Goal: Task Accomplishment & Management: Manage account settings

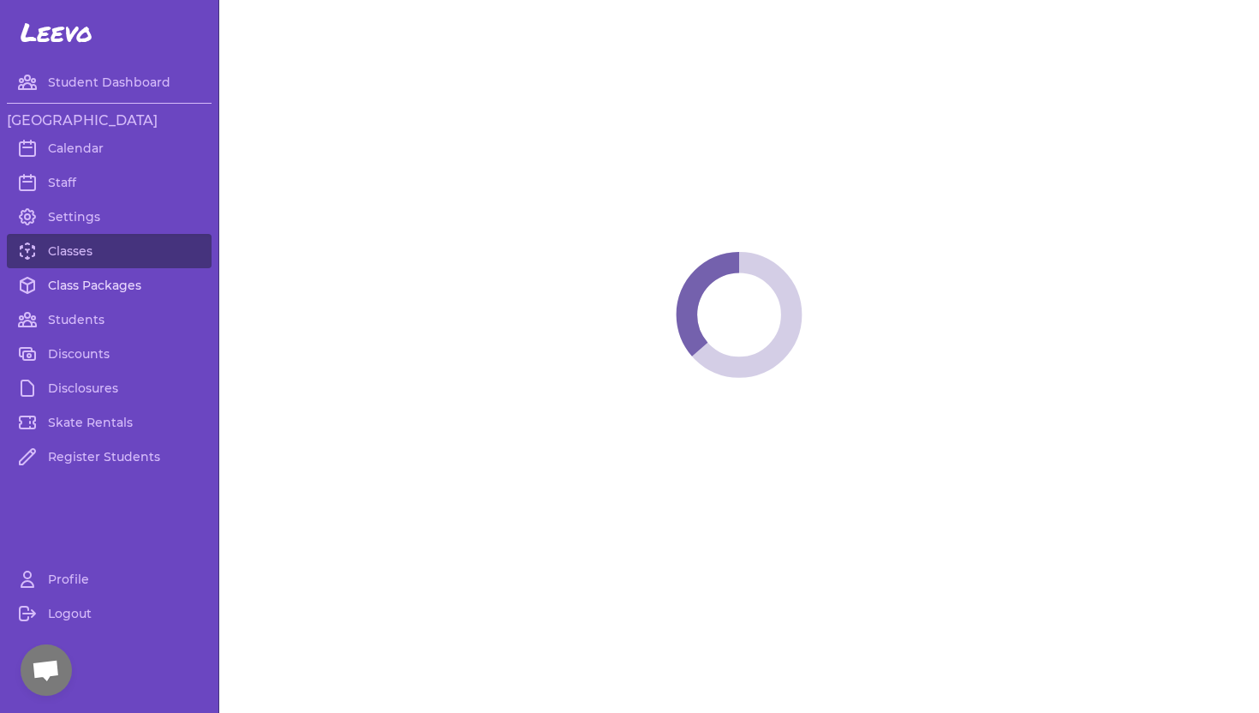
click at [122, 284] on link "Class Packages" at bounding box center [109, 285] width 205 height 34
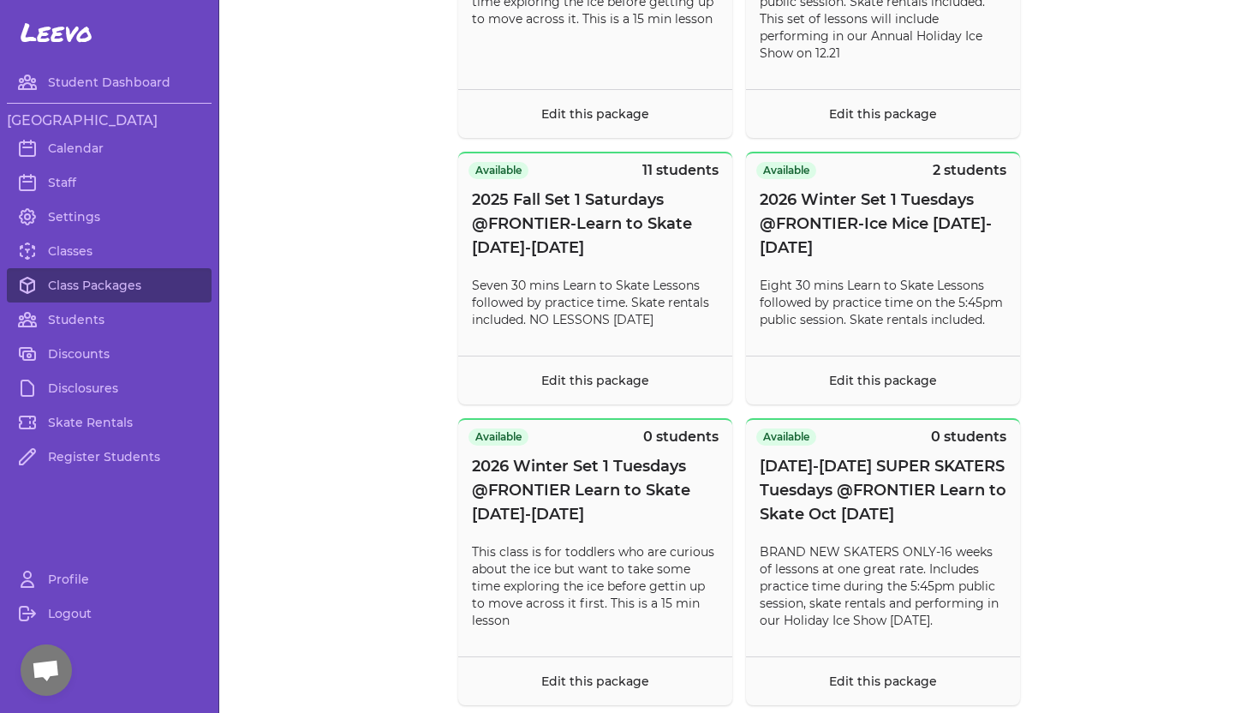
scroll to position [612, 0]
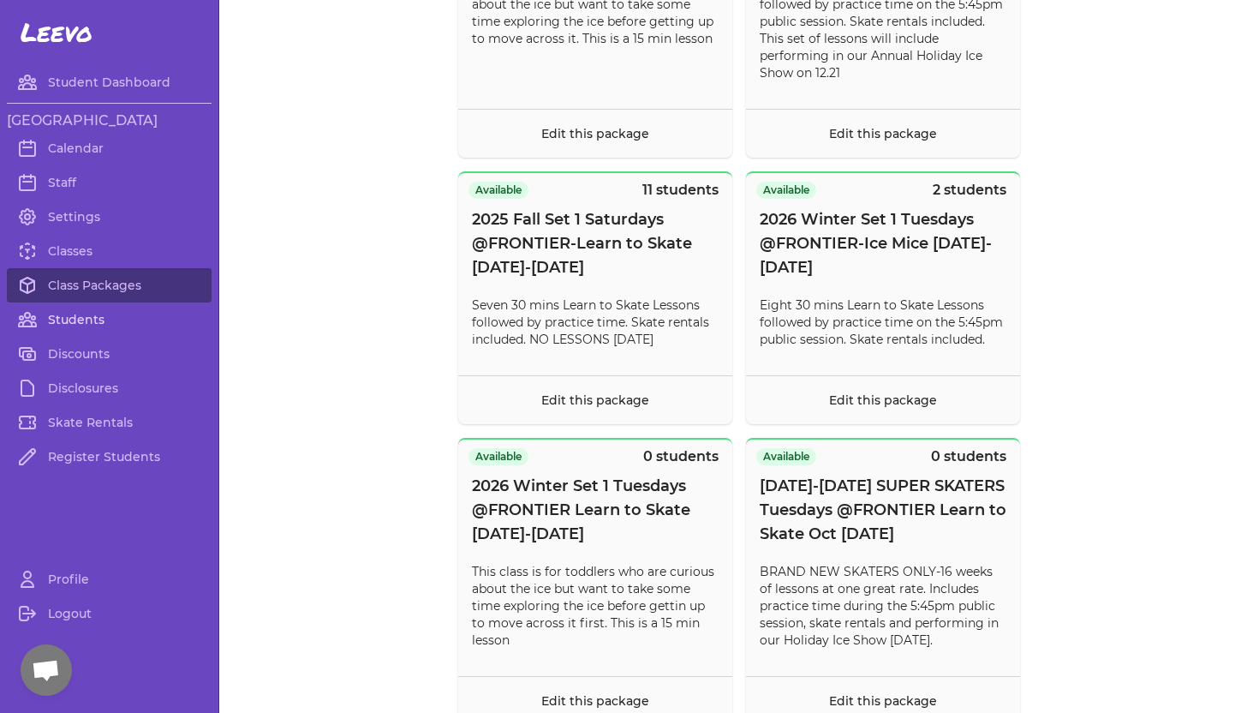
click at [59, 324] on link "Students" at bounding box center [109, 319] width 205 height 34
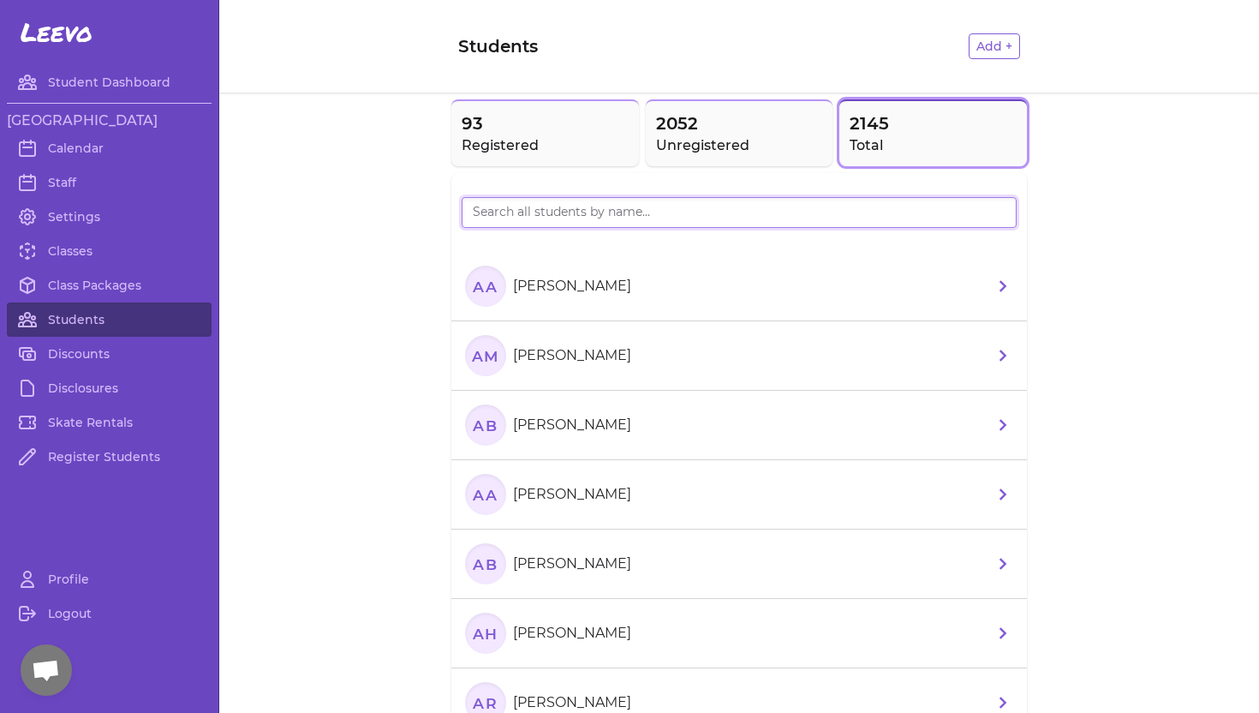
click at [516, 212] on input "search" at bounding box center [739, 212] width 555 height 31
type input "[PERSON_NAME]"
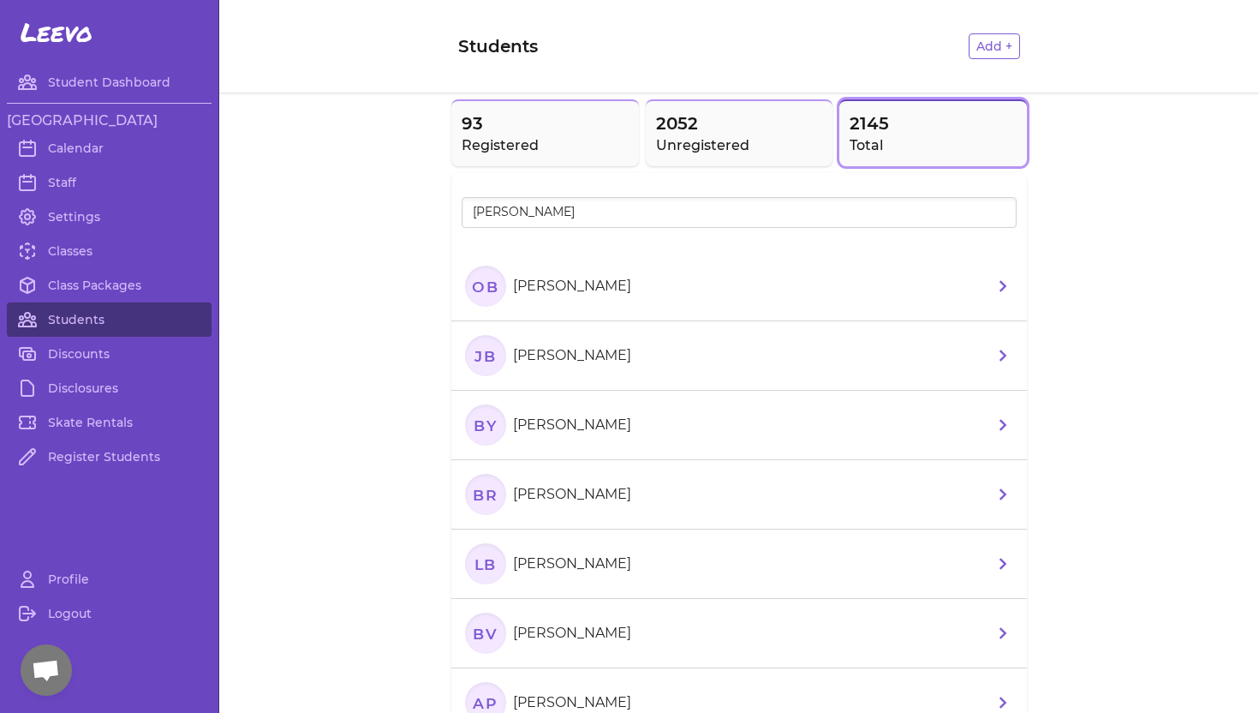
click at [575, 356] on p "[PERSON_NAME]" at bounding box center [572, 355] width 118 height 21
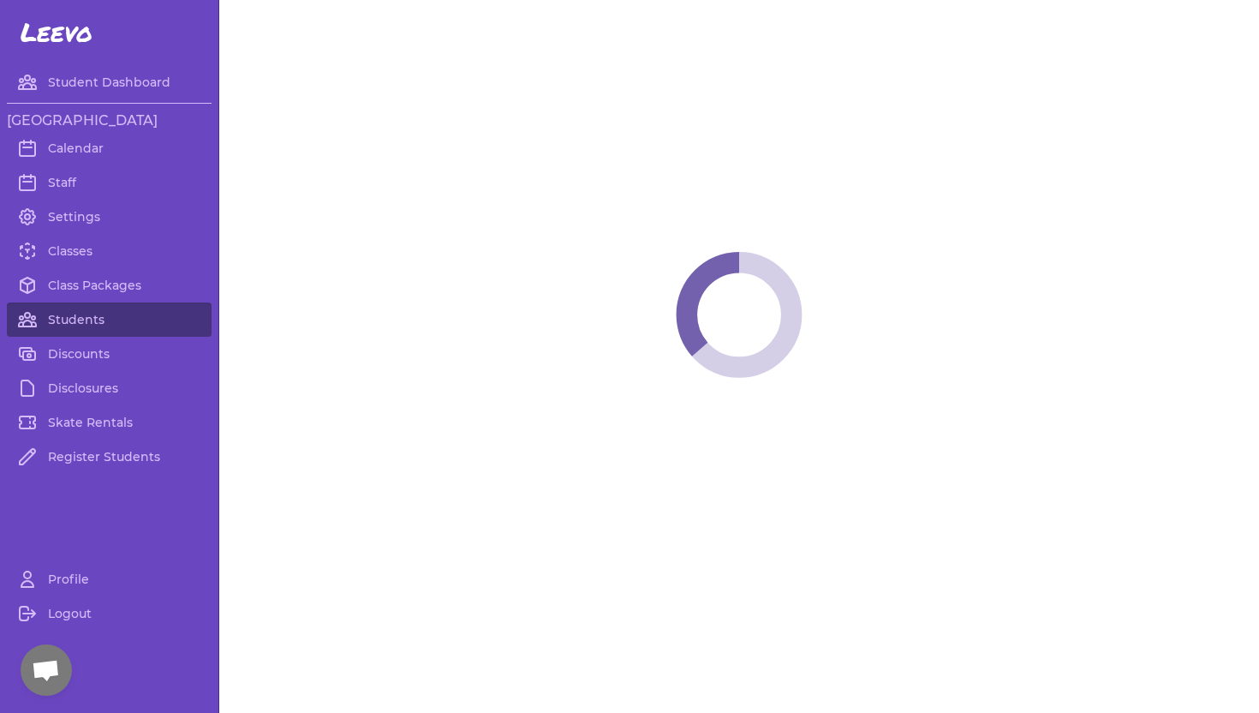
select select "ID"
select select "youth_figure"
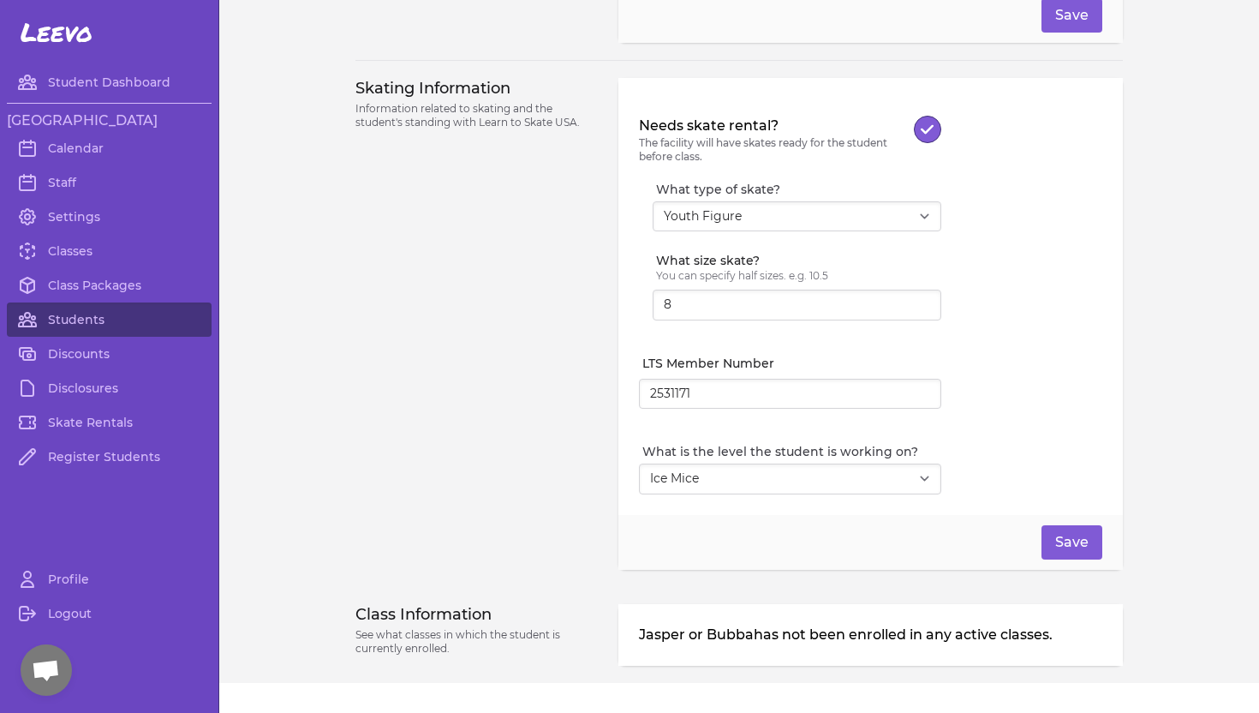
scroll to position [1481, 0]
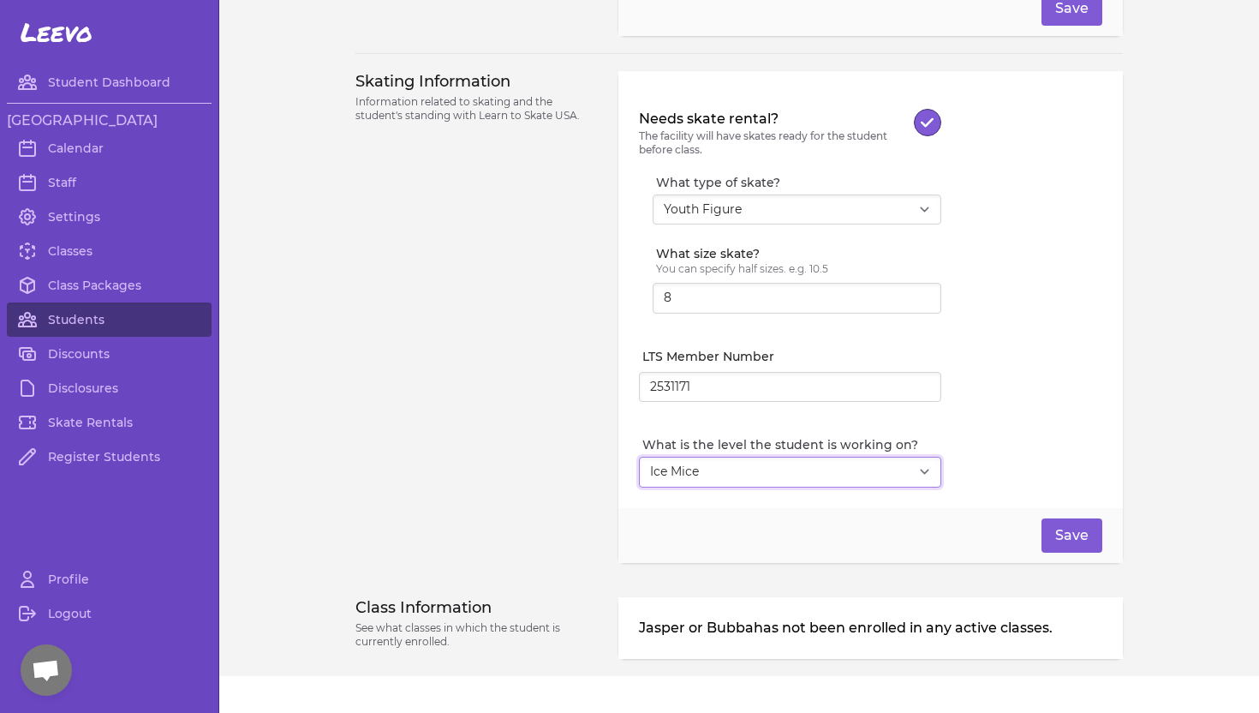
click at [921, 469] on select "Select Level I don't know Basic 1 Basic 2 Basic 3 Basic 4 Basic 5 Basic 6 Snowp…" at bounding box center [790, 472] width 302 height 31
select select "8"
click at [639, 457] on select "Select Level I don't know Basic 1 Basic 2 Basic 3 Basic 4 Basic 5 Basic 6 Snowp…" at bounding box center [790, 472] width 302 height 31
click at [1068, 535] on button "Save" at bounding box center [1072, 535] width 61 height 34
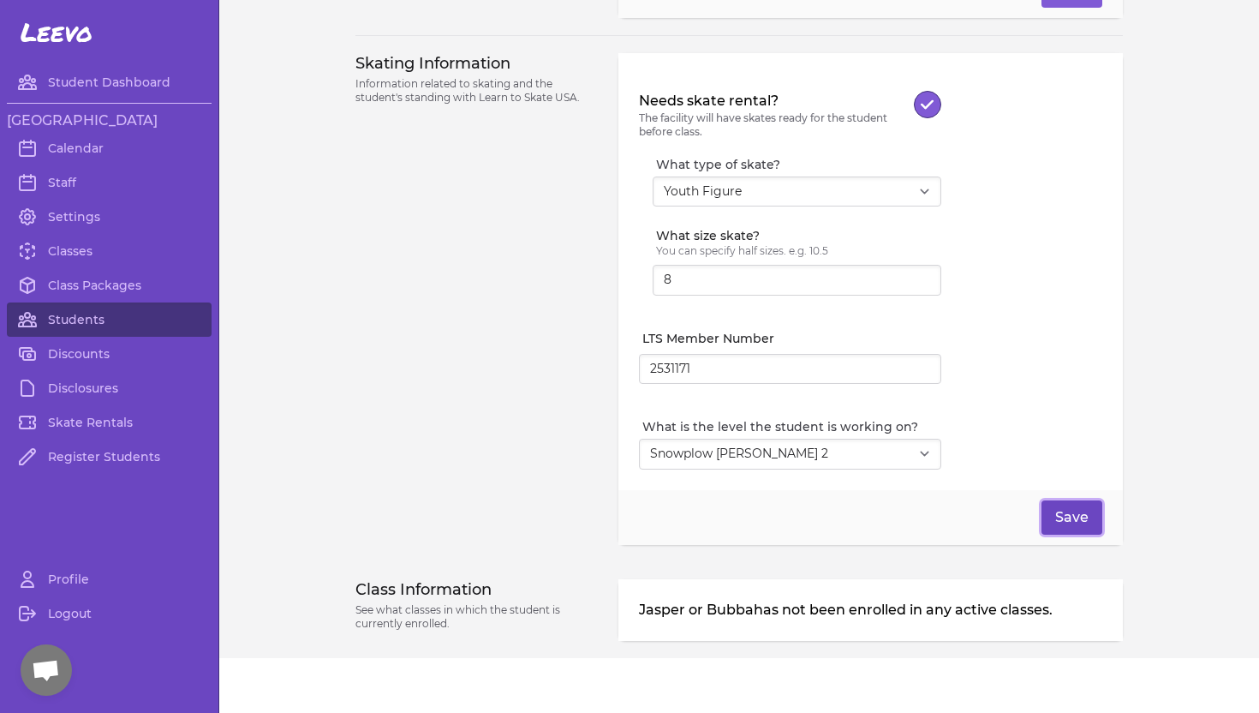
scroll to position [1525, 0]
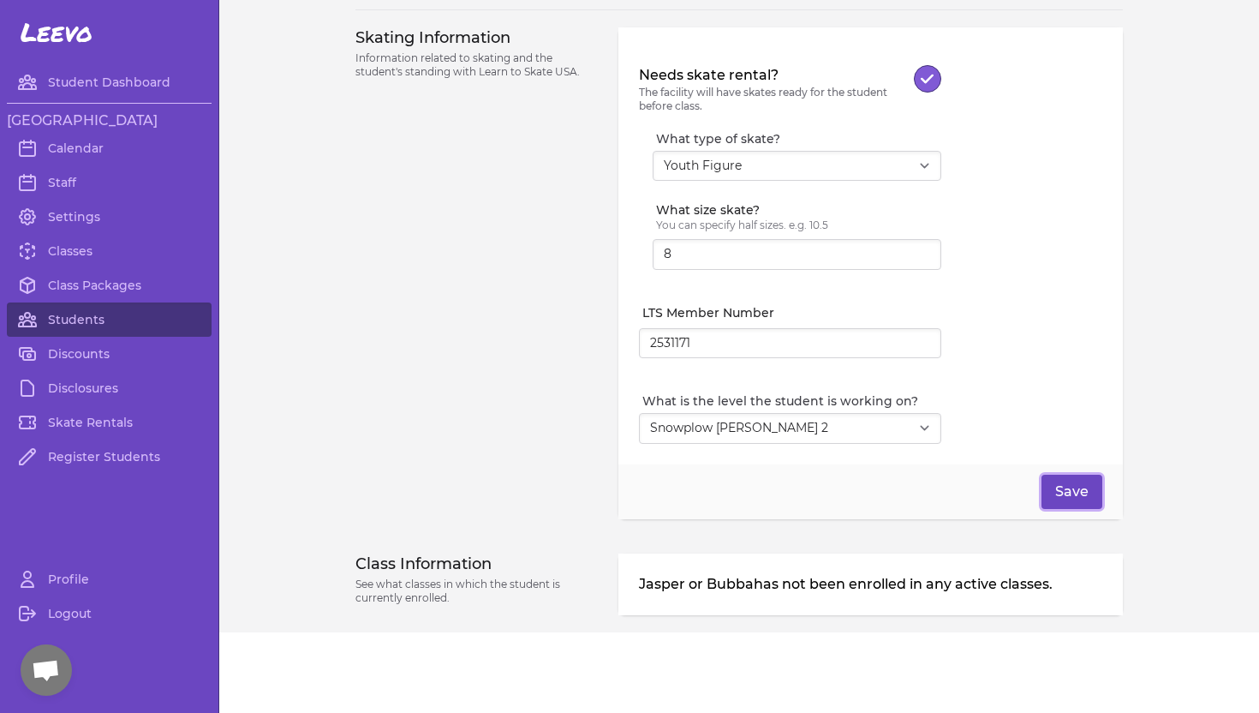
click at [1063, 484] on button "Save" at bounding box center [1072, 492] width 61 height 34
click at [57, 284] on link "Class Packages" at bounding box center [109, 285] width 205 height 34
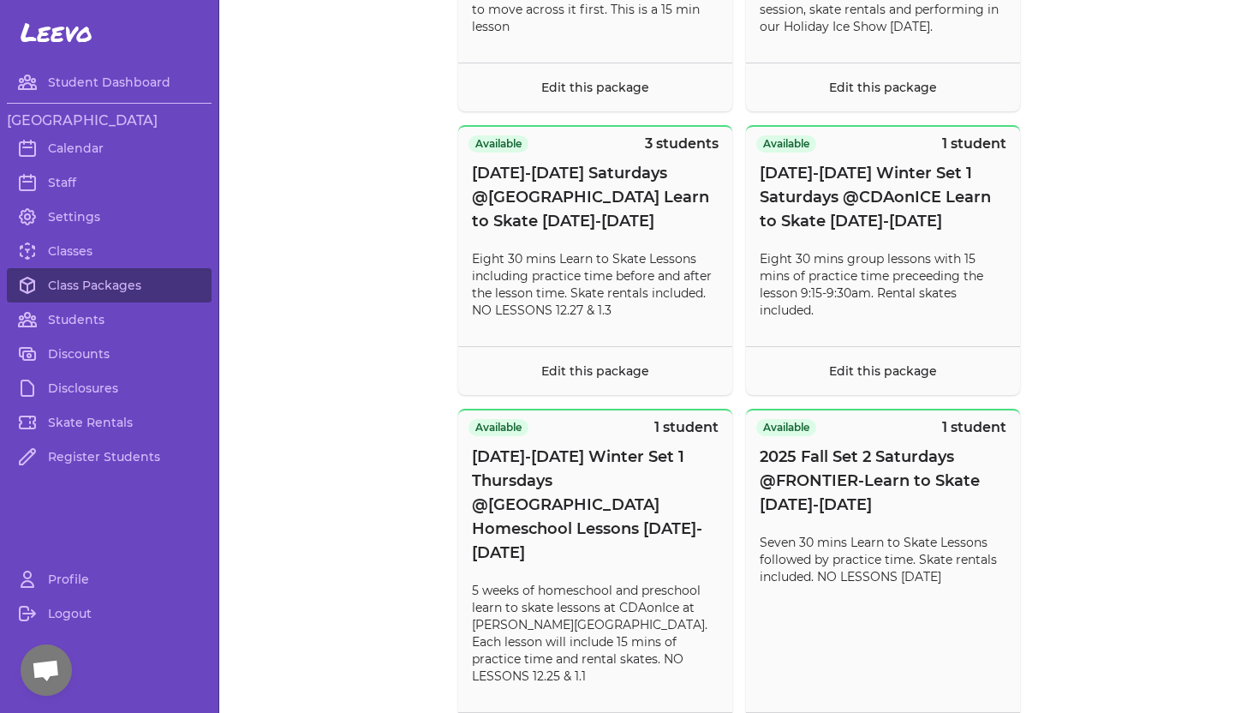
scroll to position [1263, 0]
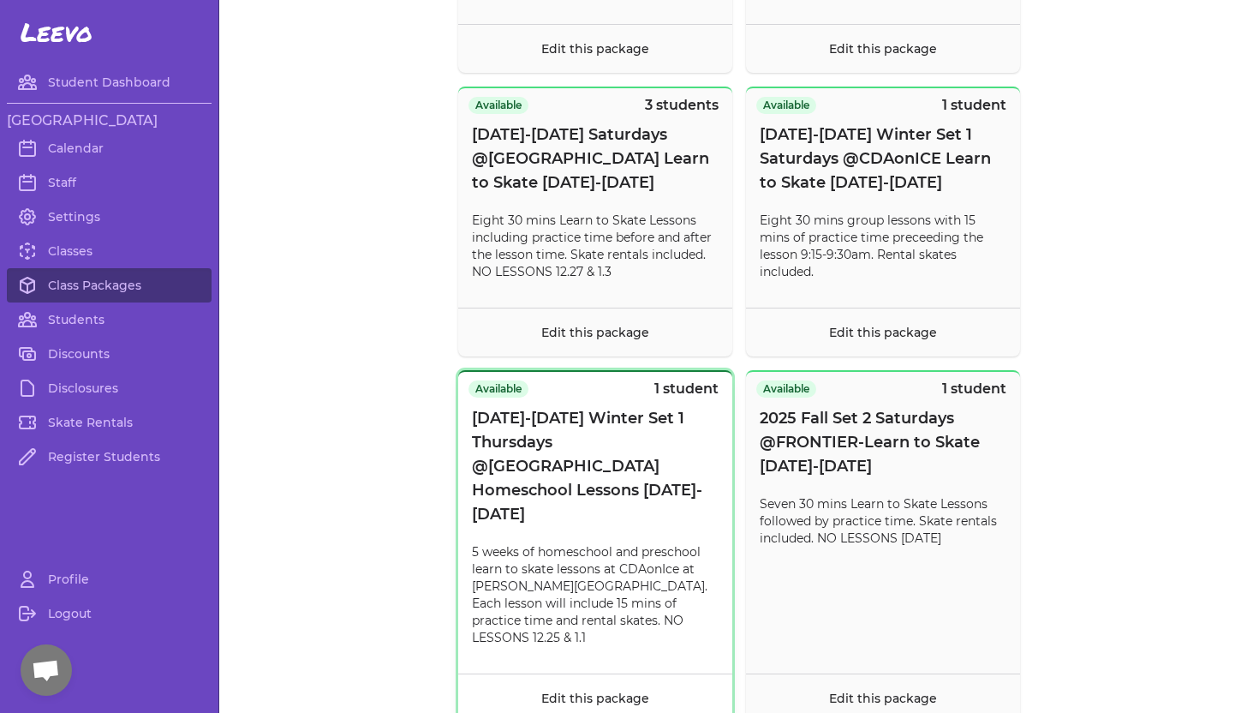
click at [547, 447] on span "[DATE]-[DATE] Winter Set 1 Thursdays @[GEOGRAPHIC_DATA] Homeschool Lessons [DAT…" at bounding box center [595, 466] width 247 height 120
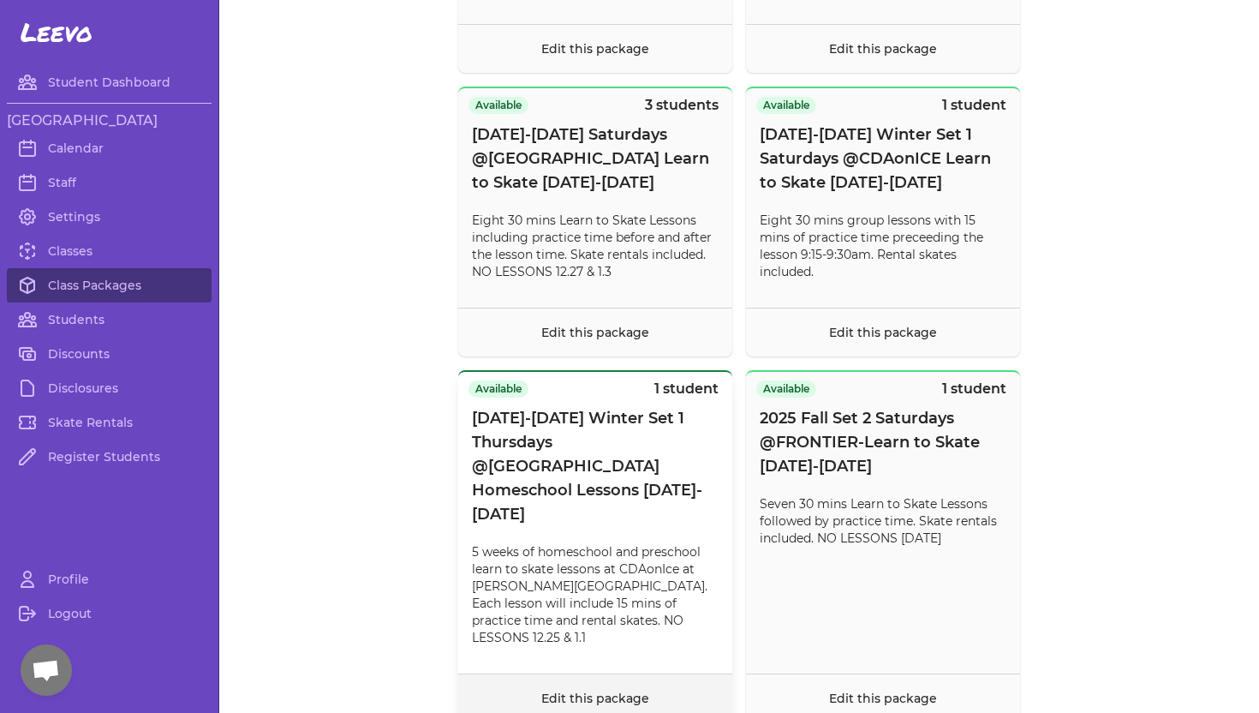
click at [564, 690] on link "Edit this package" at bounding box center [595, 697] width 108 height 15
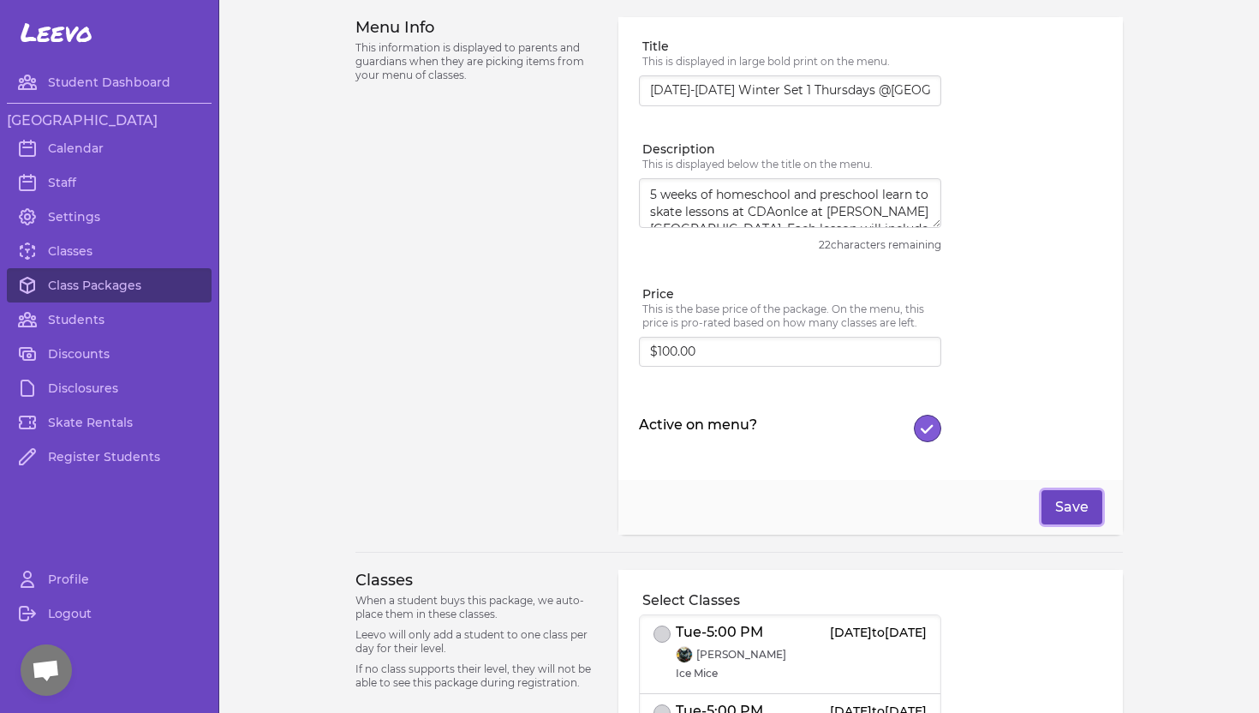
click at [1082, 507] on button "Save" at bounding box center [1072, 507] width 61 height 34
